Goal: Task Accomplishment & Management: Manage account settings

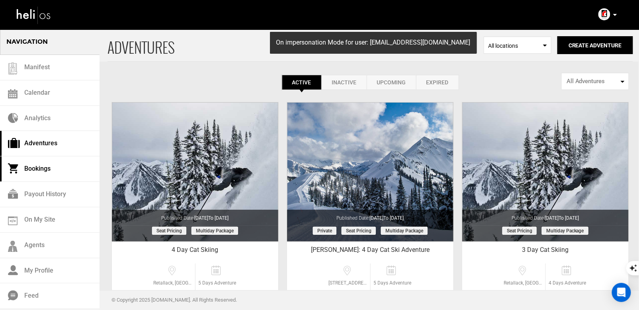
click at [36, 171] on link "Bookings" at bounding box center [50, 168] width 100 height 25
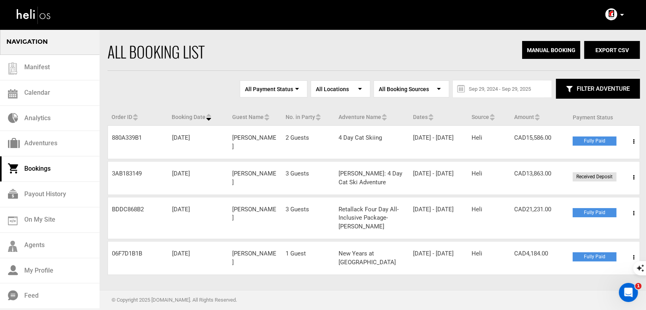
click at [634, 141] on span at bounding box center [633, 142] width 10 height 20
click at [599, 163] on link "View Details" at bounding box center [604, 166] width 79 height 20
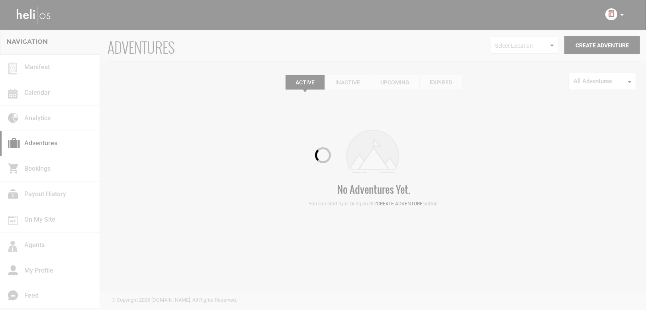
click at [621, 12] on div at bounding box center [323, 155] width 646 height 310
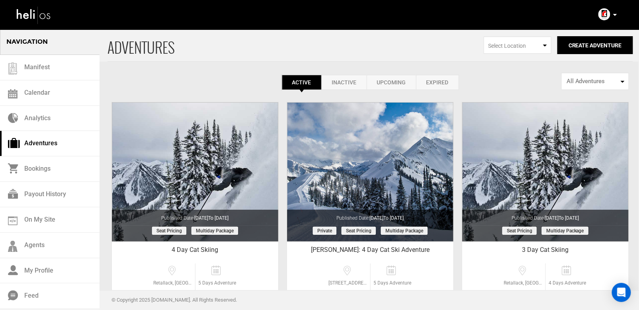
click at [621, 12] on div "Account Settings Change Password Logout" at bounding box center [608, 15] width 29 height 16
click at [614, 15] on icon at bounding box center [615, 15] width 4 height 2
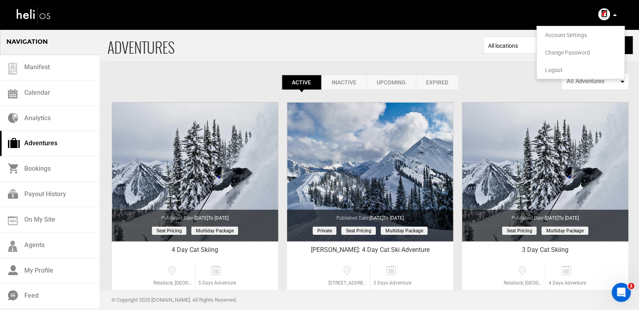
click at [554, 67] on span "Logout" at bounding box center [554, 70] width 18 height 6
